Goal: Transaction & Acquisition: Purchase product/service

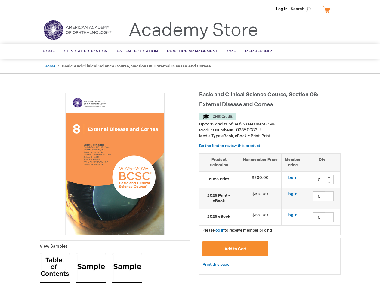
click at [190, 144] on div at bounding box center [115, 165] width 150 height 152
click at [302, 9] on span "Search" at bounding box center [301, 9] width 23 height 12
click at [270, 214] on td "$190.00" at bounding box center [259, 217] width 43 height 17
click at [329, 178] on div "+" at bounding box center [328, 177] width 9 height 5
click at [329, 182] on div "-" at bounding box center [328, 182] width 9 height 5
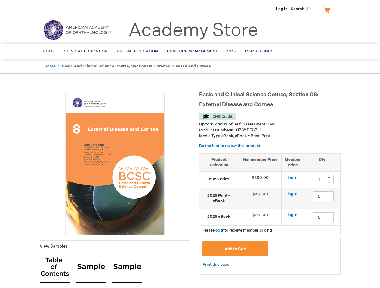
type input "0"
click at [329, 194] on div "+" at bounding box center [328, 194] width 9 height 5
click at [329, 199] on div "-" at bounding box center [328, 199] width 9 height 5
type input "0"
click at [329, 215] on div "+" at bounding box center [328, 215] width 9 height 5
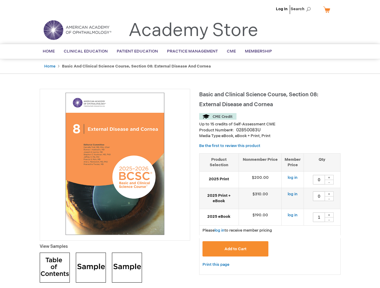
click at [329, 220] on div "-" at bounding box center [328, 220] width 9 height 5
type input "0"
